Goal: Information Seeking & Learning: Learn about a topic

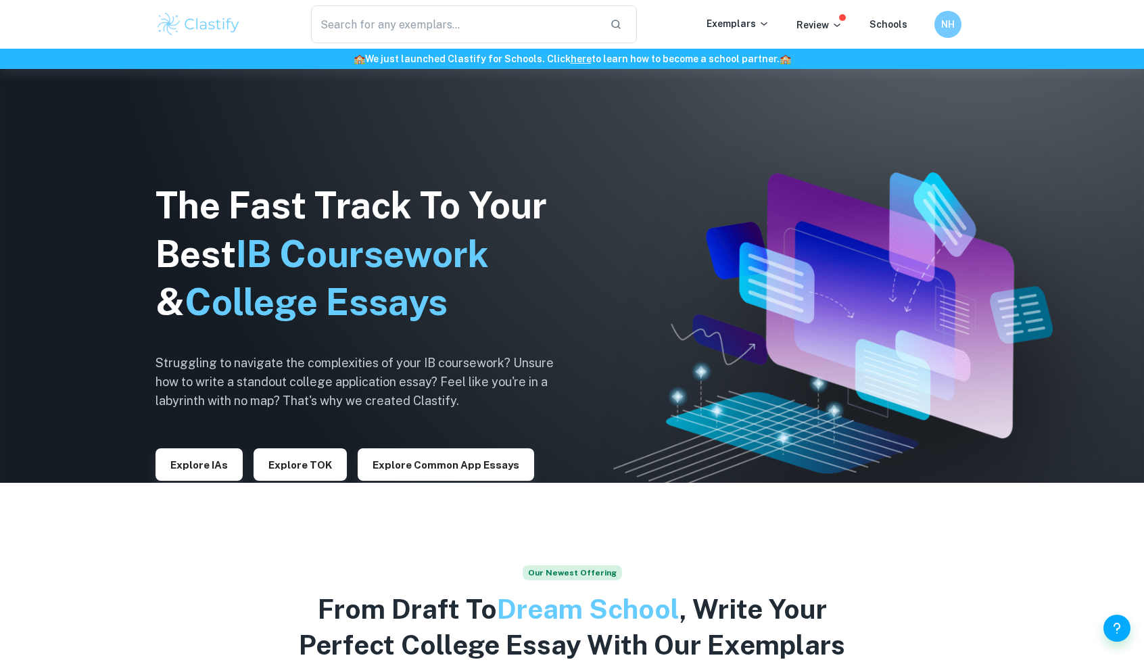
scroll to position [180, 0]
click at [216, 467] on button "Explore IAs" at bounding box center [198, 464] width 87 height 32
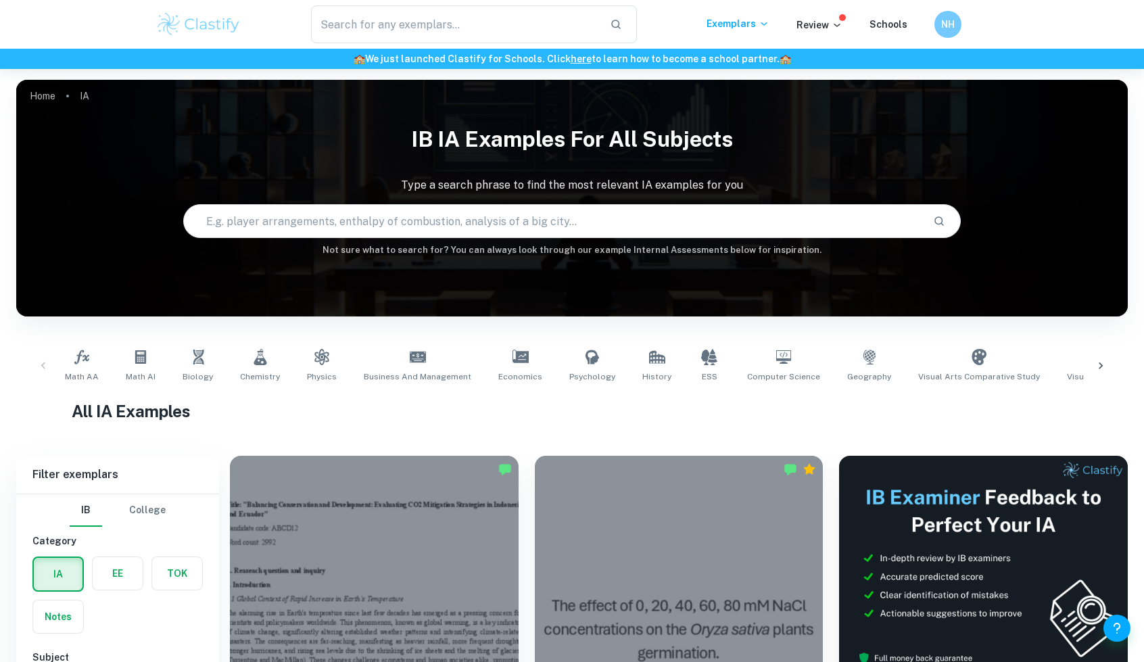
scroll to position [495, 0]
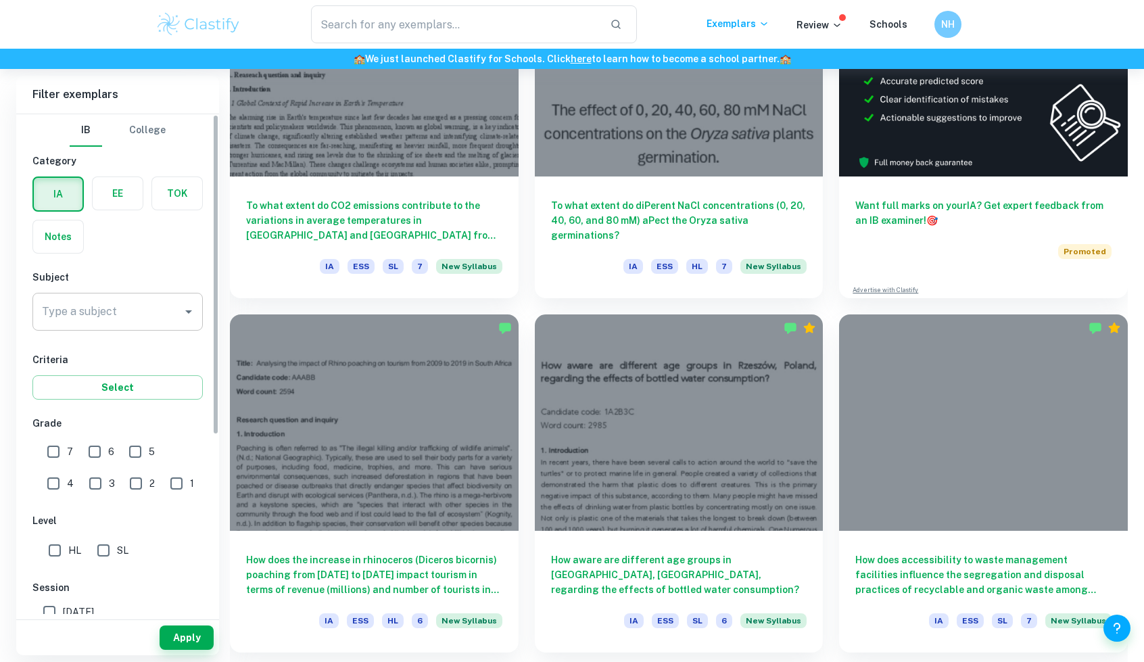
click at [155, 324] on div "Type a subject" at bounding box center [117, 312] width 170 height 38
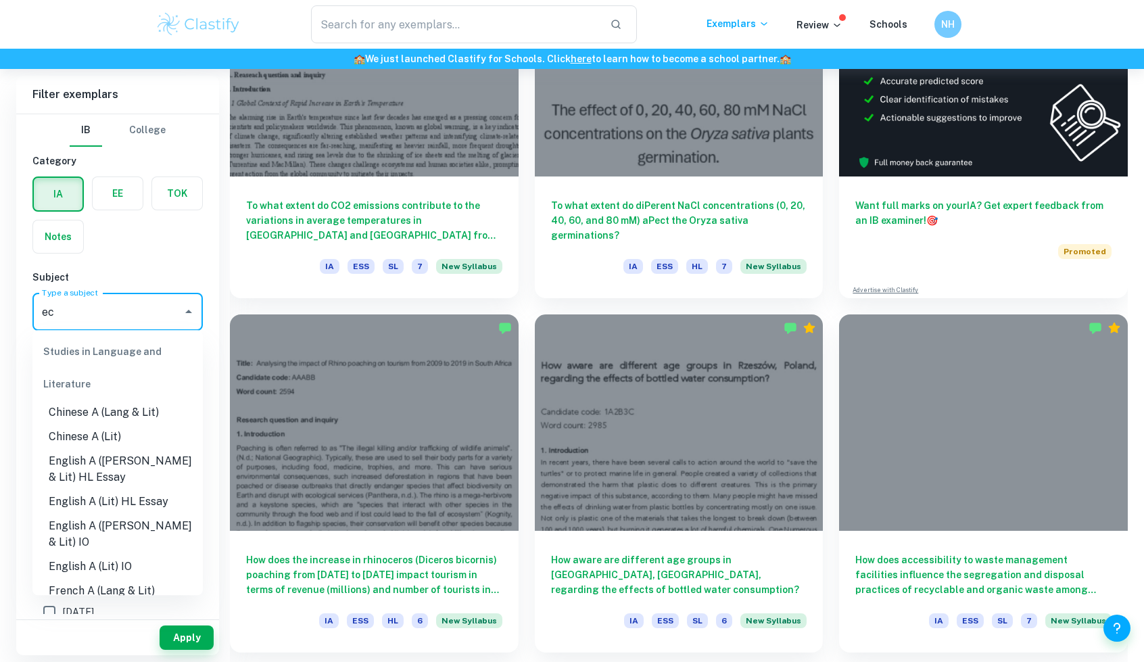
scroll to position [0, 0]
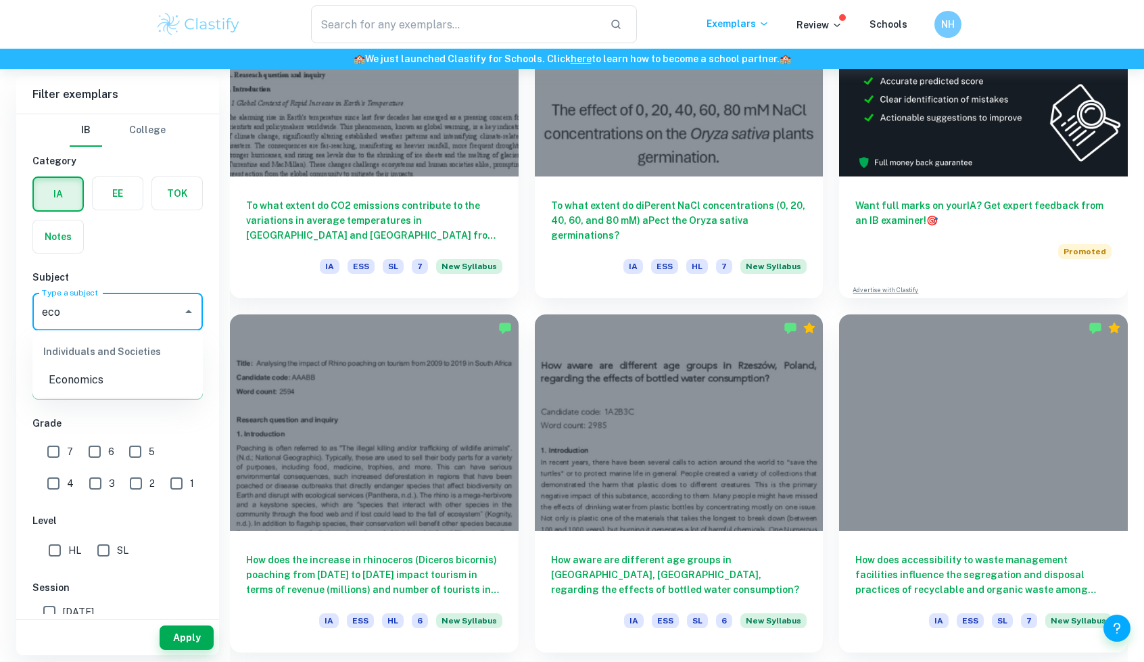
click at [89, 379] on li "Economics" at bounding box center [117, 380] width 170 height 24
type input "Economics"
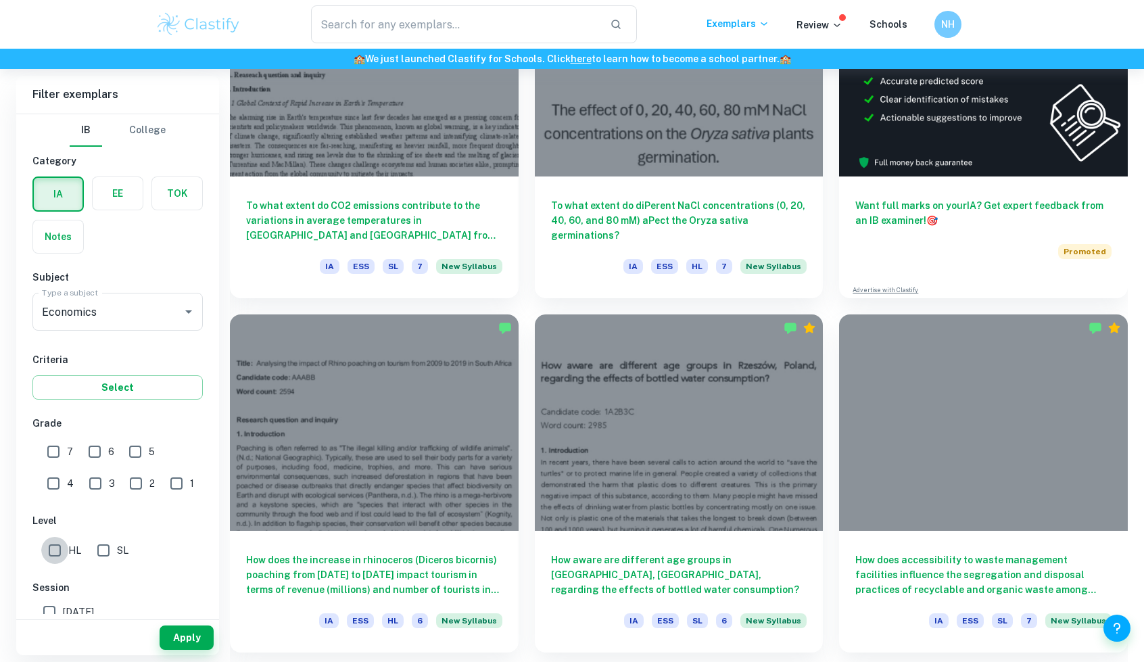
click at [58, 544] on input "HL" at bounding box center [54, 550] width 27 height 27
checkbox input "true"
click at [57, 438] on input "7" at bounding box center [53, 451] width 27 height 27
checkbox input "true"
click at [95, 448] on input "6" at bounding box center [94, 451] width 27 height 27
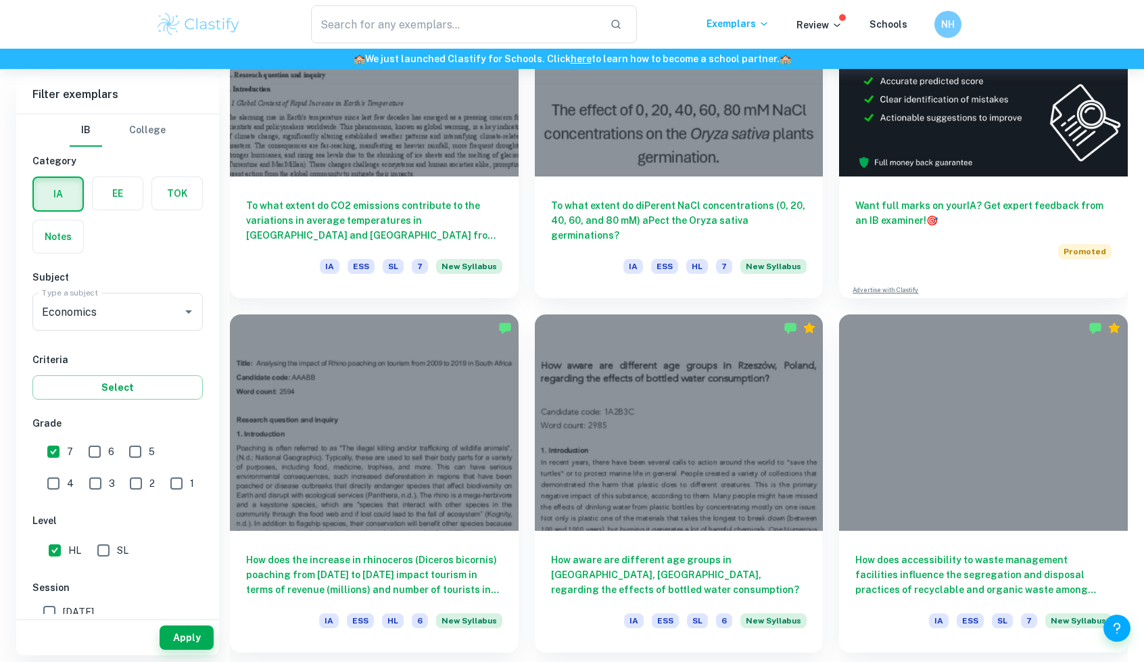
checkbox input "true"
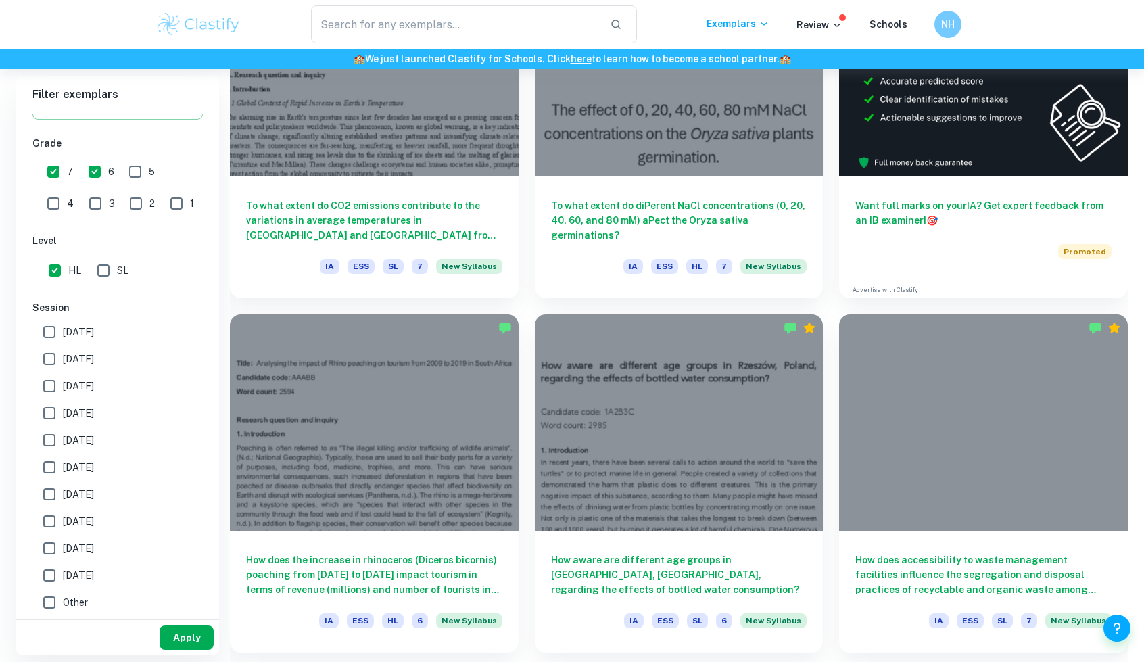
click at [205, 635] on button "Apply" at bounding box center [186, 637] width 54 height 24
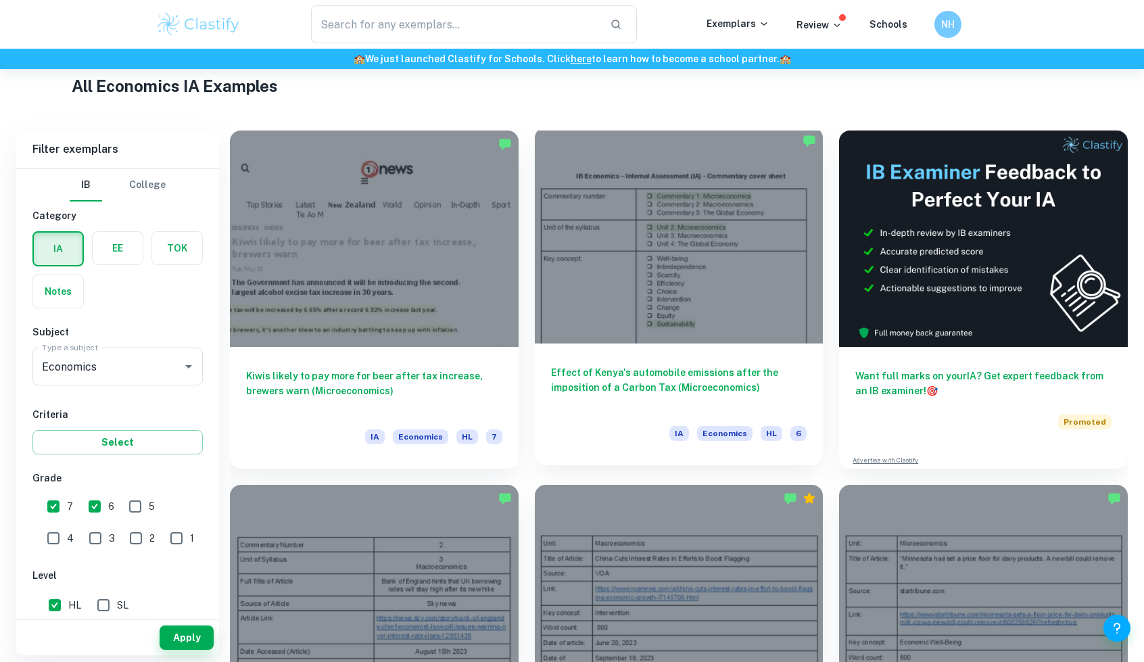
scroll to position [326, 0]
click at [689, 271] on div at bounding box center [679, 234] width 289 height 216
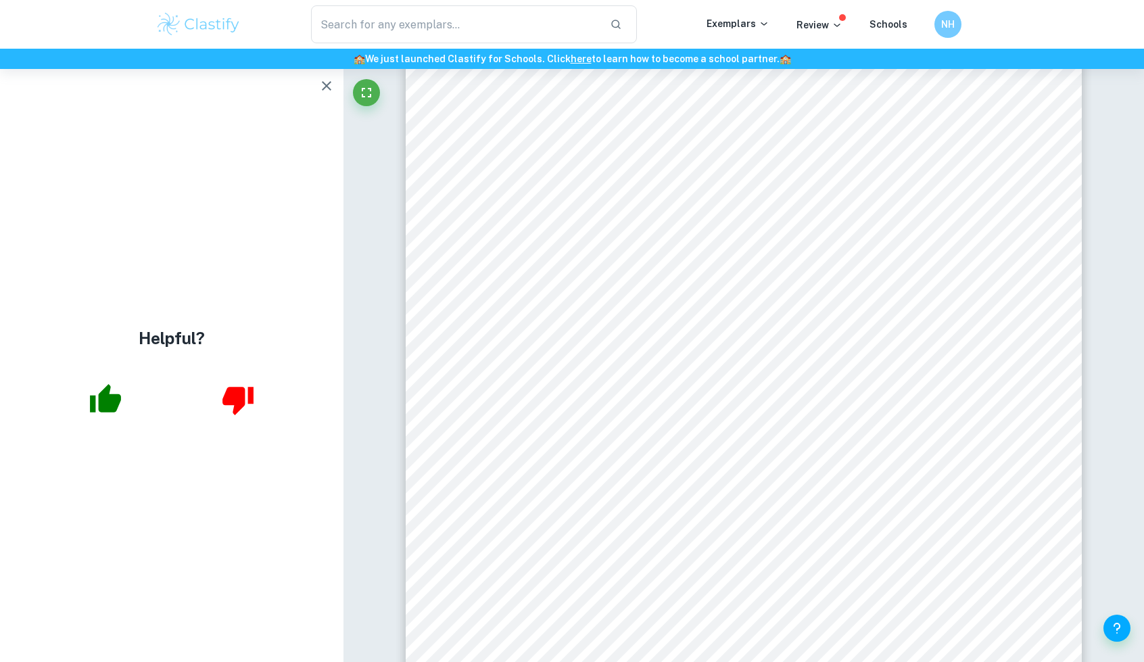
scroll to position [49, 0]
click at [326, 86] on icon "button" at bounding box center [326, 85] width 9 height 9
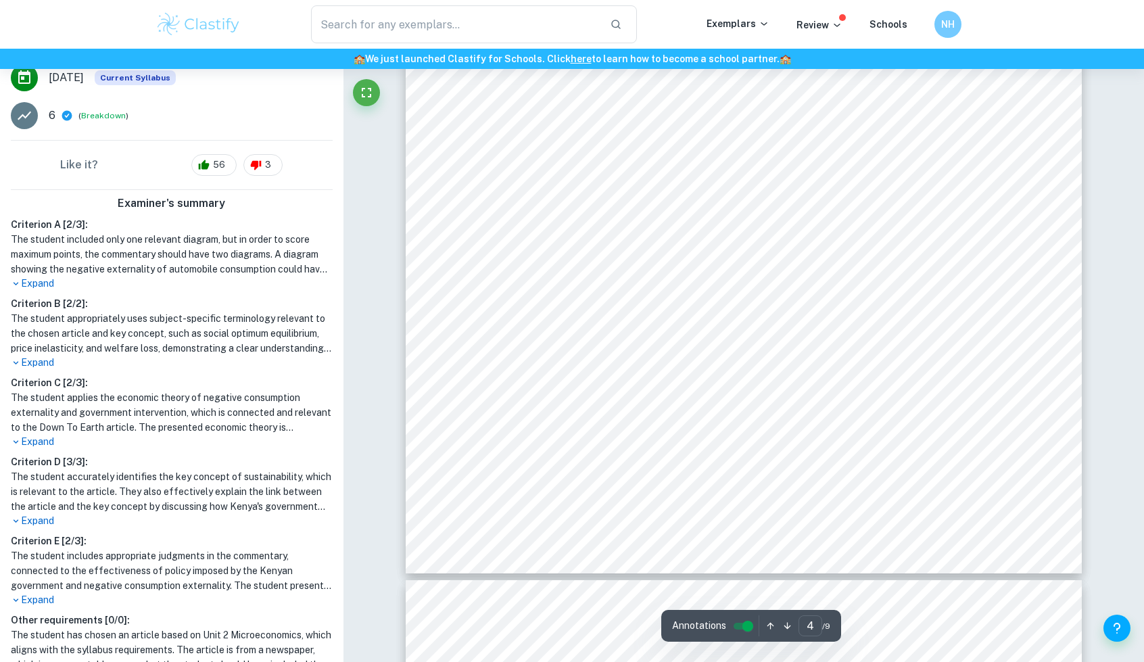
scroll to position [244, 0]
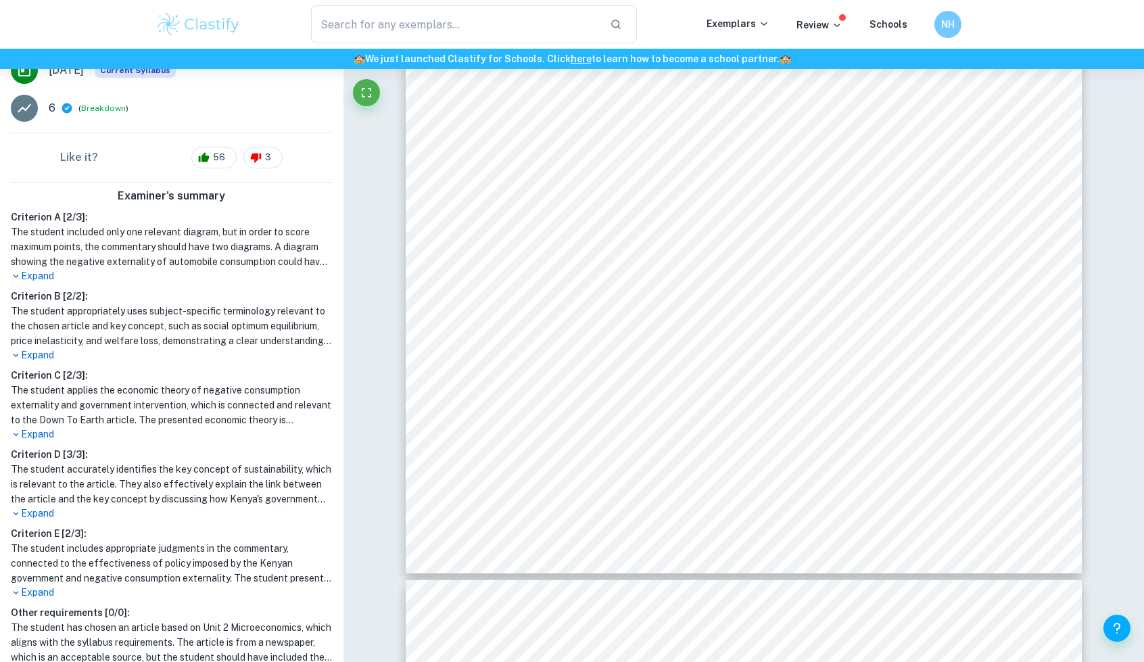
click at [49, 513] on p "Expand" at bounding box center [172, 513] width 322 height 14
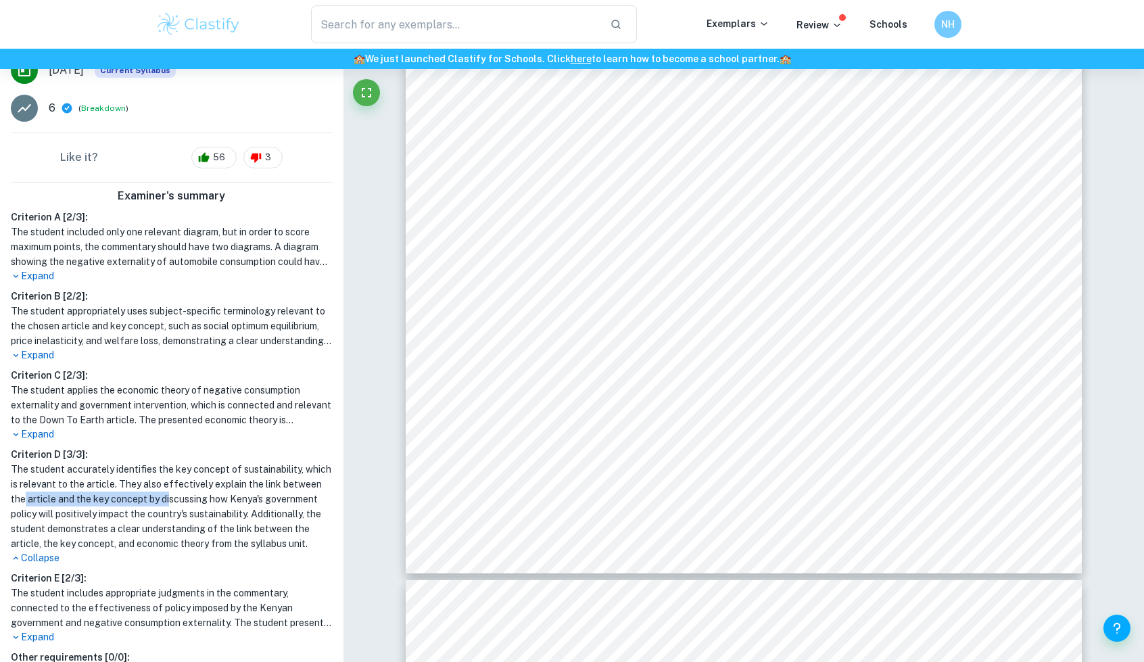
drag, startPoint x: 64, startPoint y: 498, endPoint x: 212, endPoint y: 499, distance: 148.0
click at [212, 499] on h1 "The student accurately identifies the key concept of sustainability, which is r…" at bounding box center [172, 506] width 322 height 89
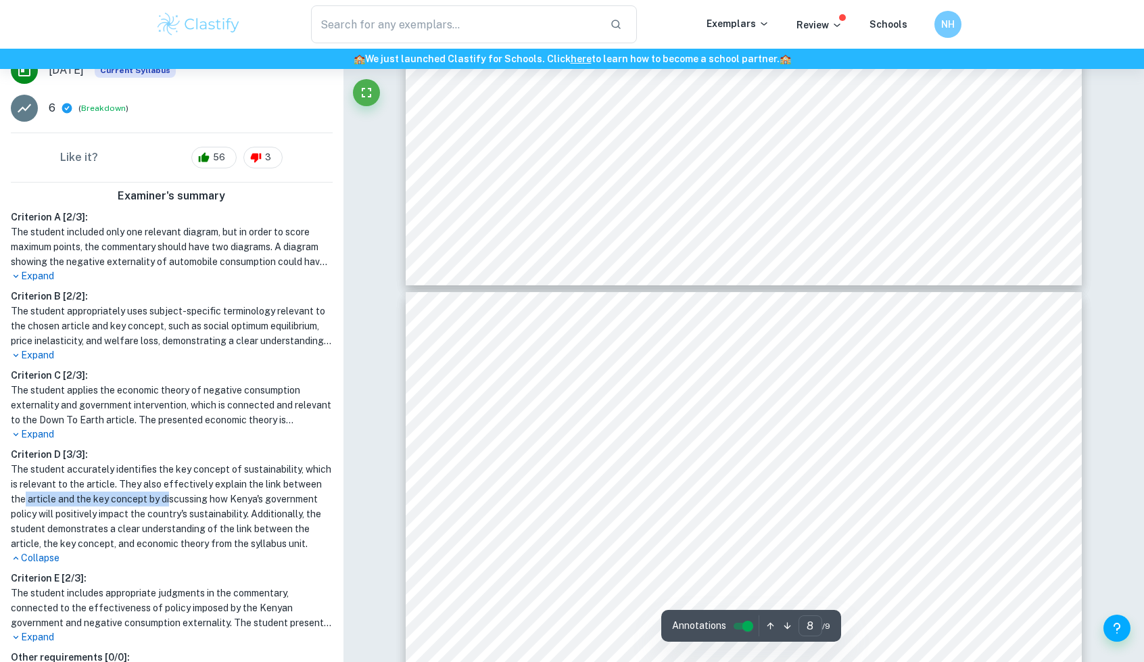
type input "9"
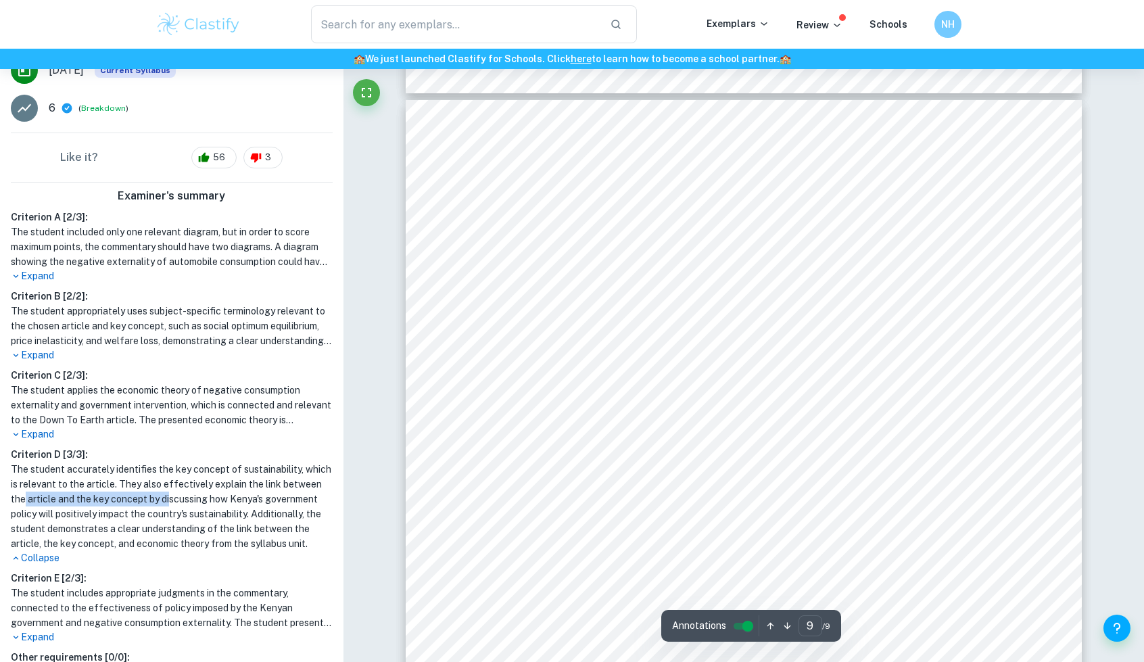
scroll to position [7142, 0]
